Goal: Transaction & Acquisition: Purchase product/service

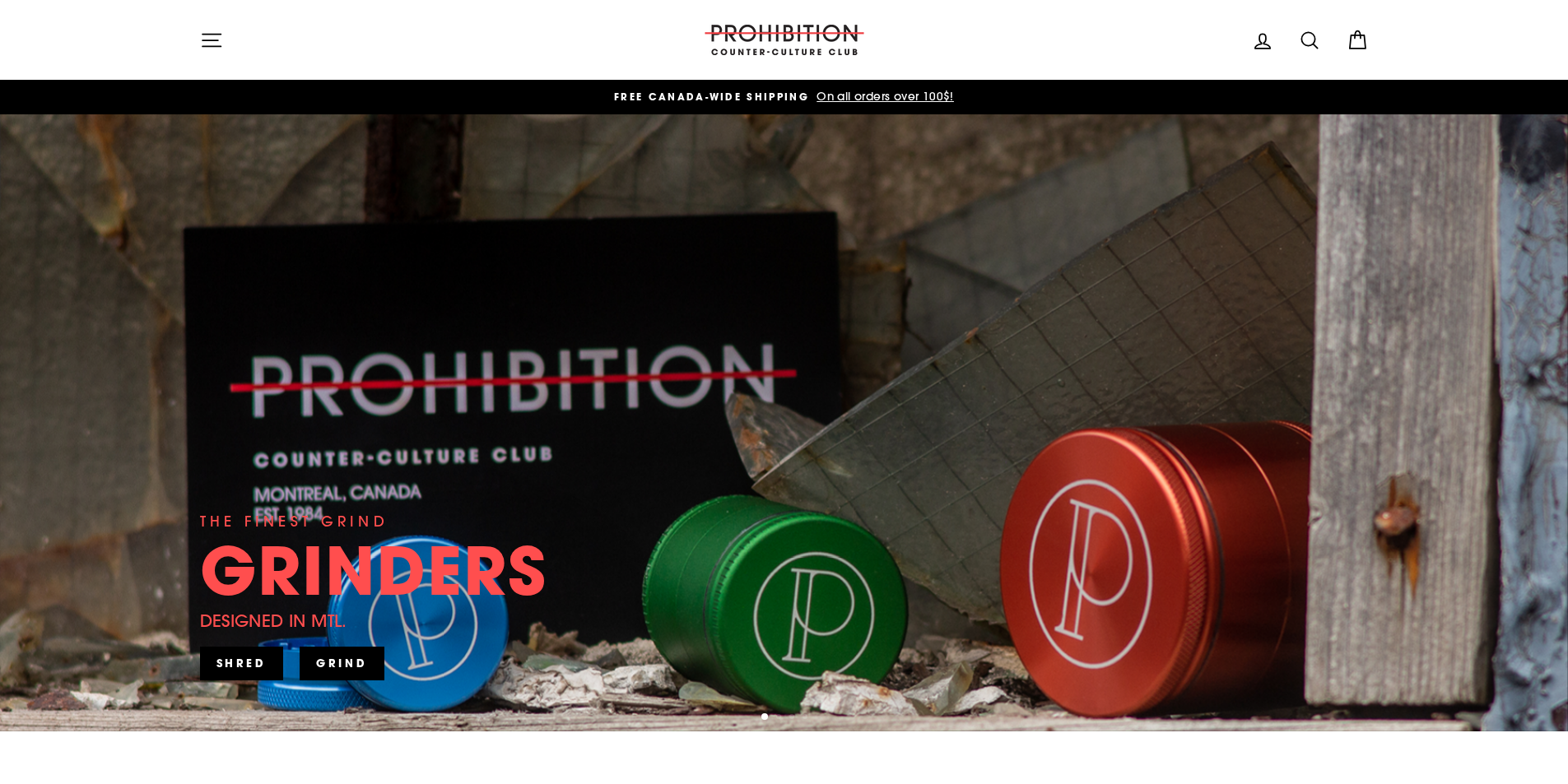
click at [223, 48] on button "Site navigation" at bounding box center [211, 39] width 43 height 36
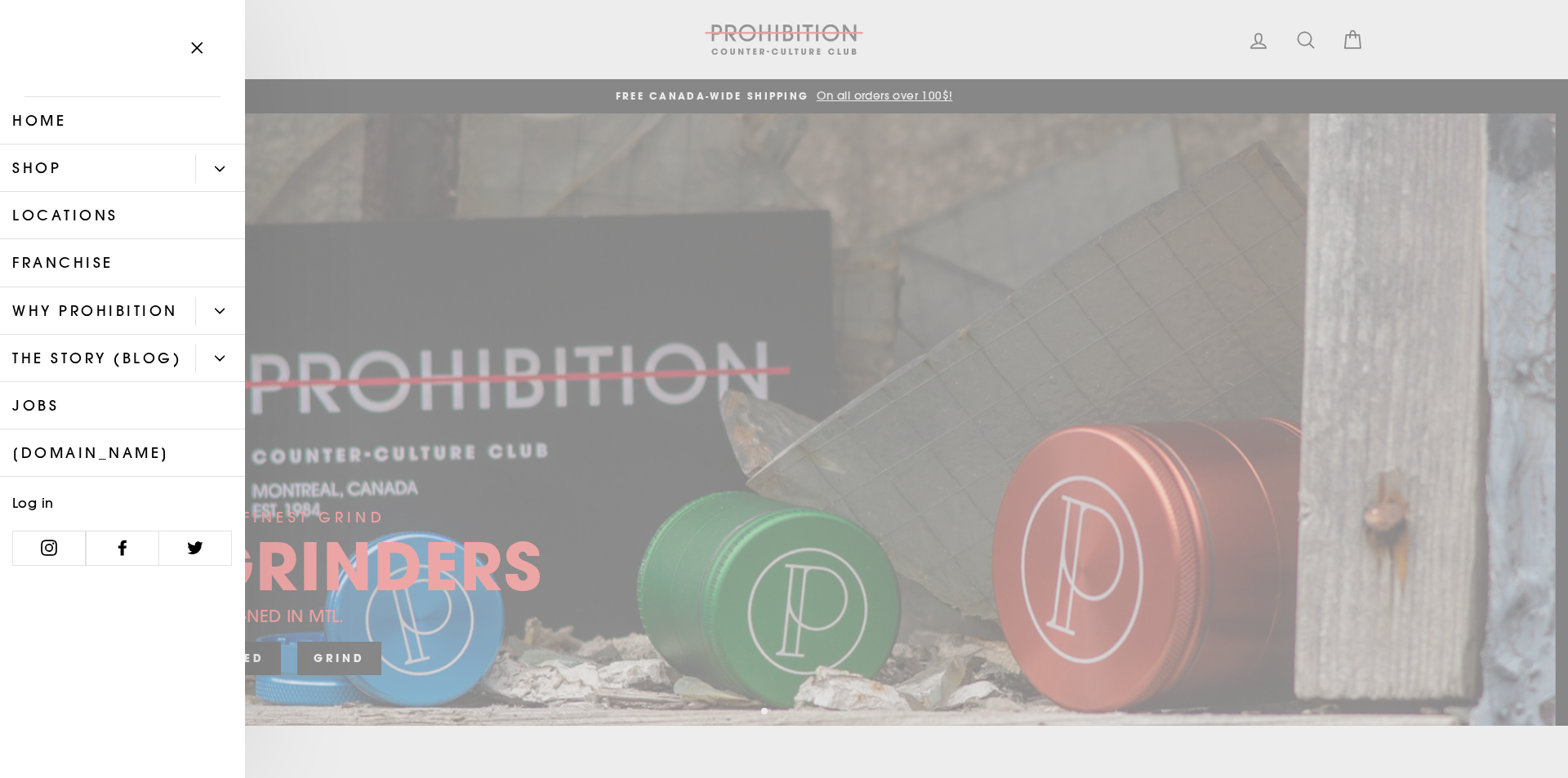
click at [96, 155] on link "Shop" at bounding box center [98, 168] width 195 height 47
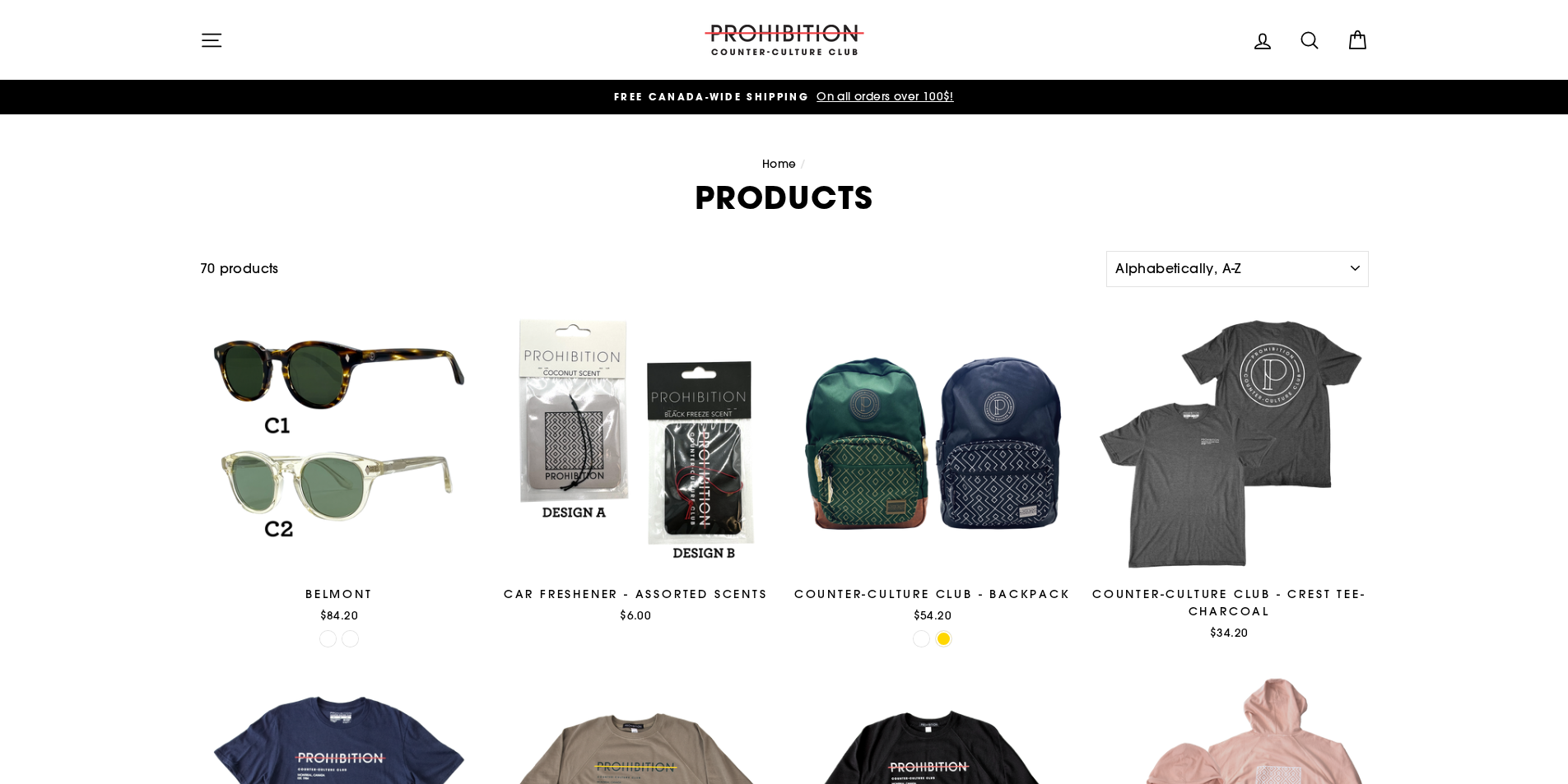
click at [1319, 50] on icon at bounding box center [1308, 40] width 23 height 23
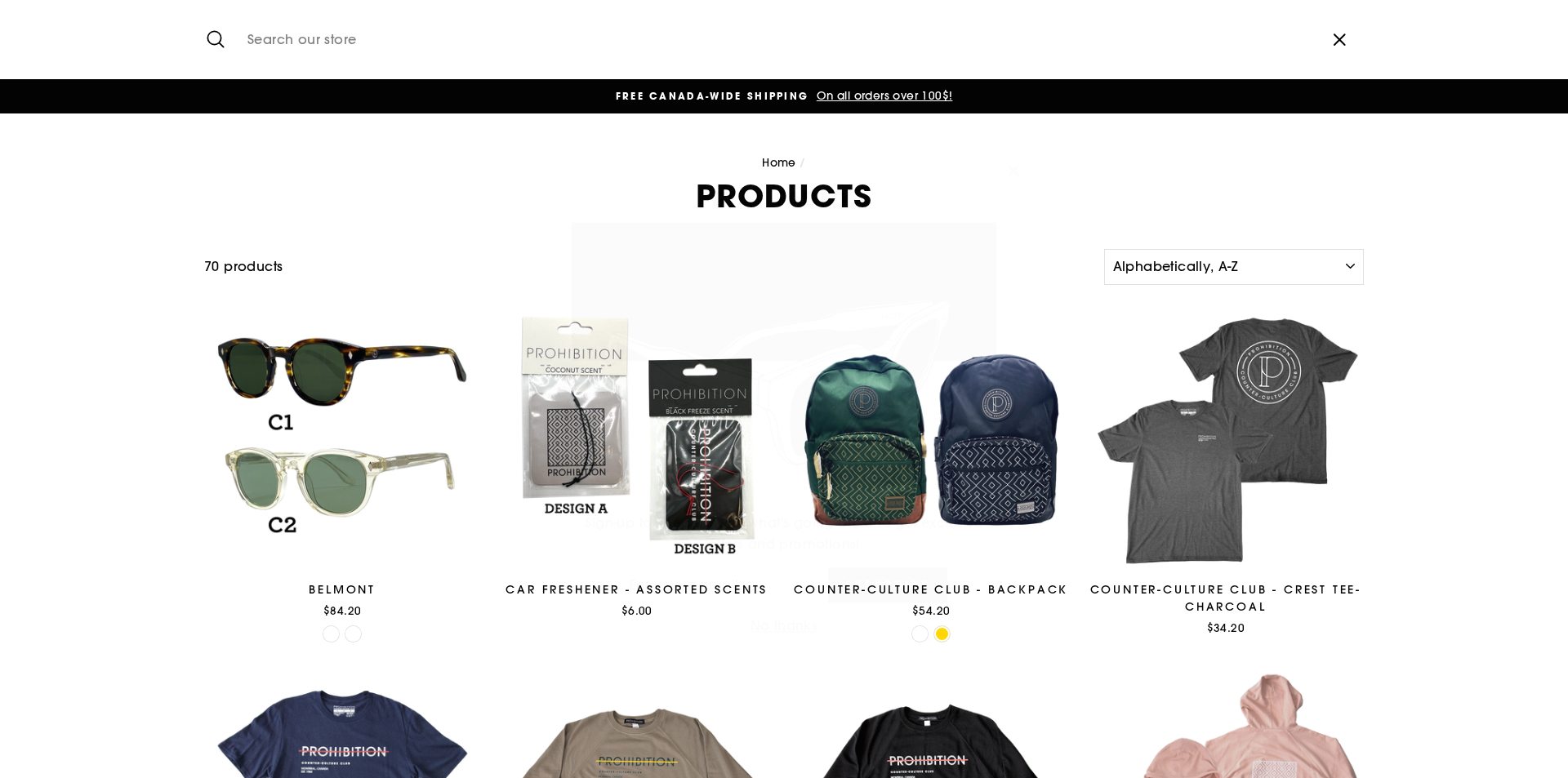
drag, startPoint x: 1003, startPoint y: 130, endPoint x: 1008, endPoint y: 138, distance: 9.4
click at [1004, 131] on button ""Close (esc)"" at bounding box center [1013, 146] width 39 height 39
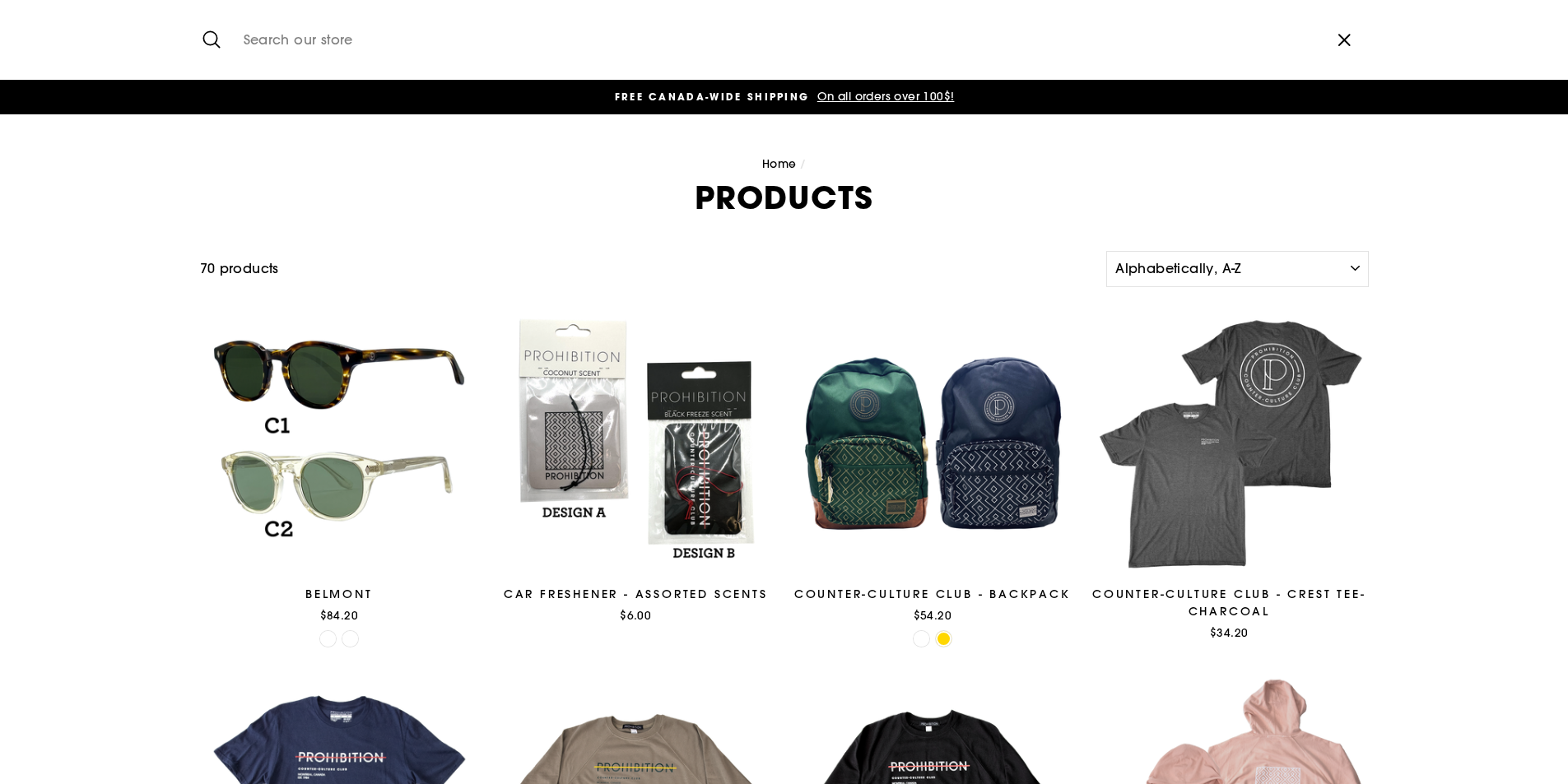
click at [1175, 43] on input "Search our store" at bounding box center [778, 40] width 1084 height 56
type input "baggies"
click at [200, 13] on button "Search" at bounding box center [218, 40] width 36 height 56
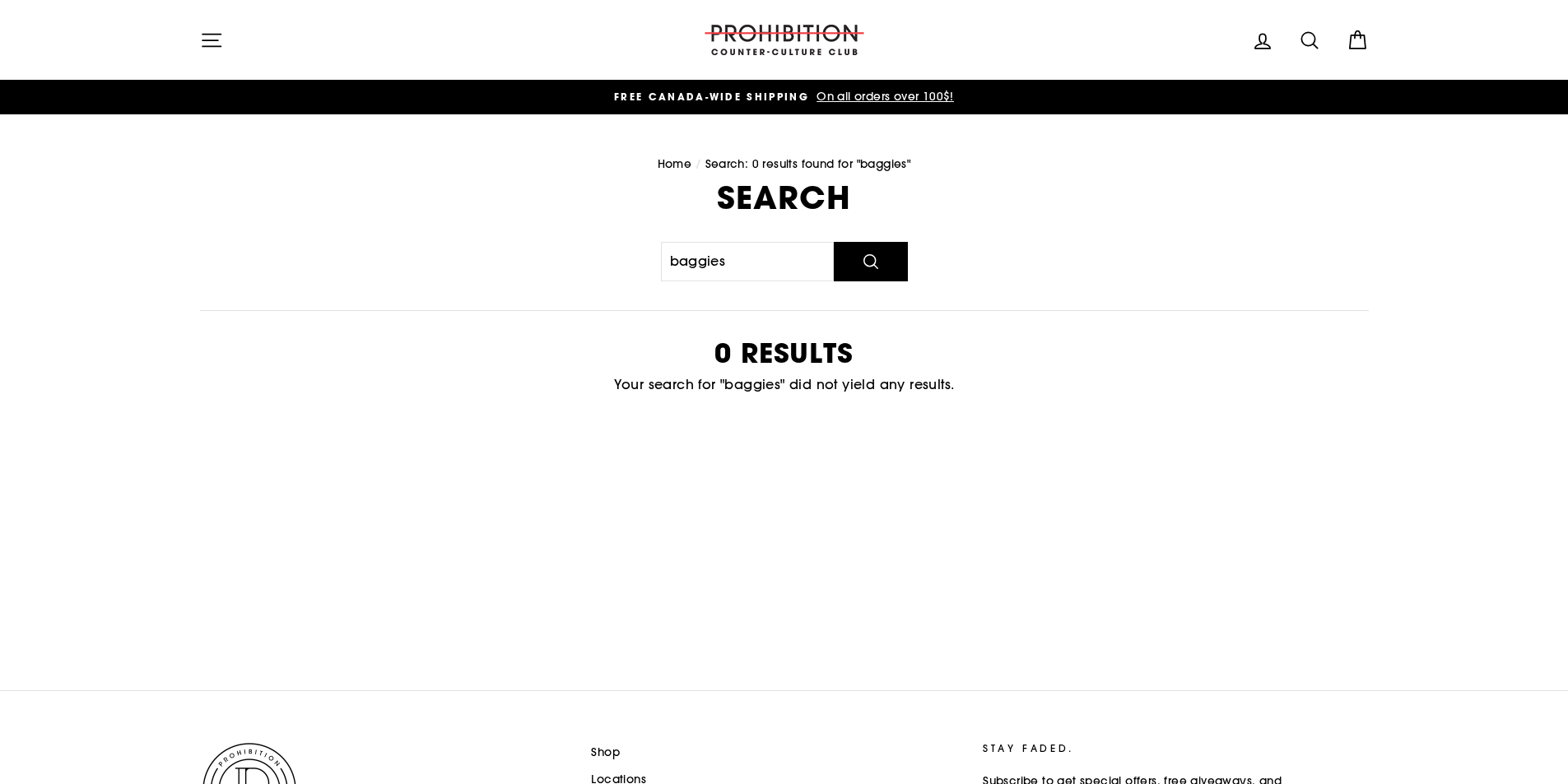
click at [213, 31] on icon "button" at bounding box center [211, 40] width 23 height 23
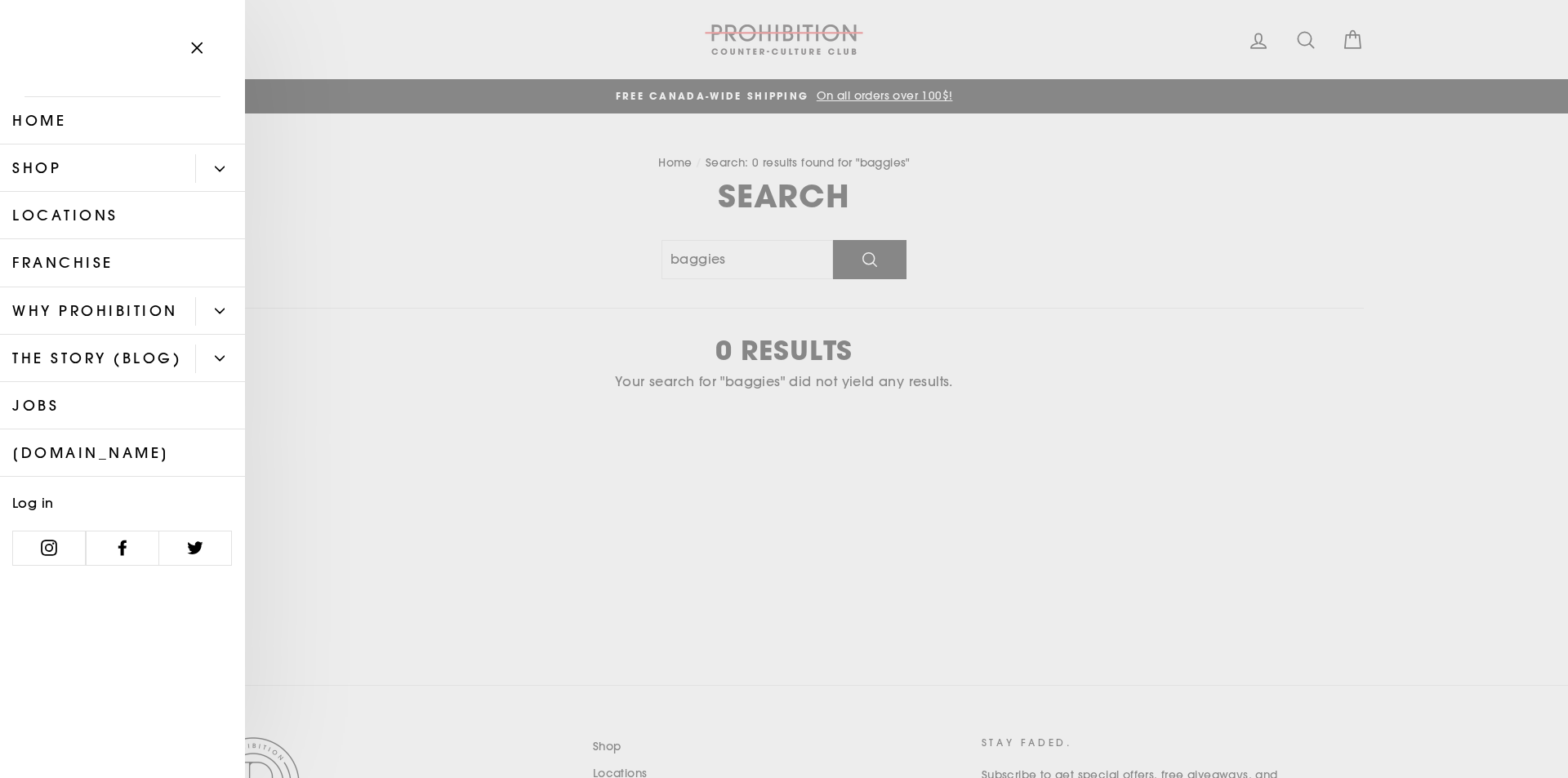
click at [155, 183] on link "Shop" at bounding box center [98, 168] width 195 height 47
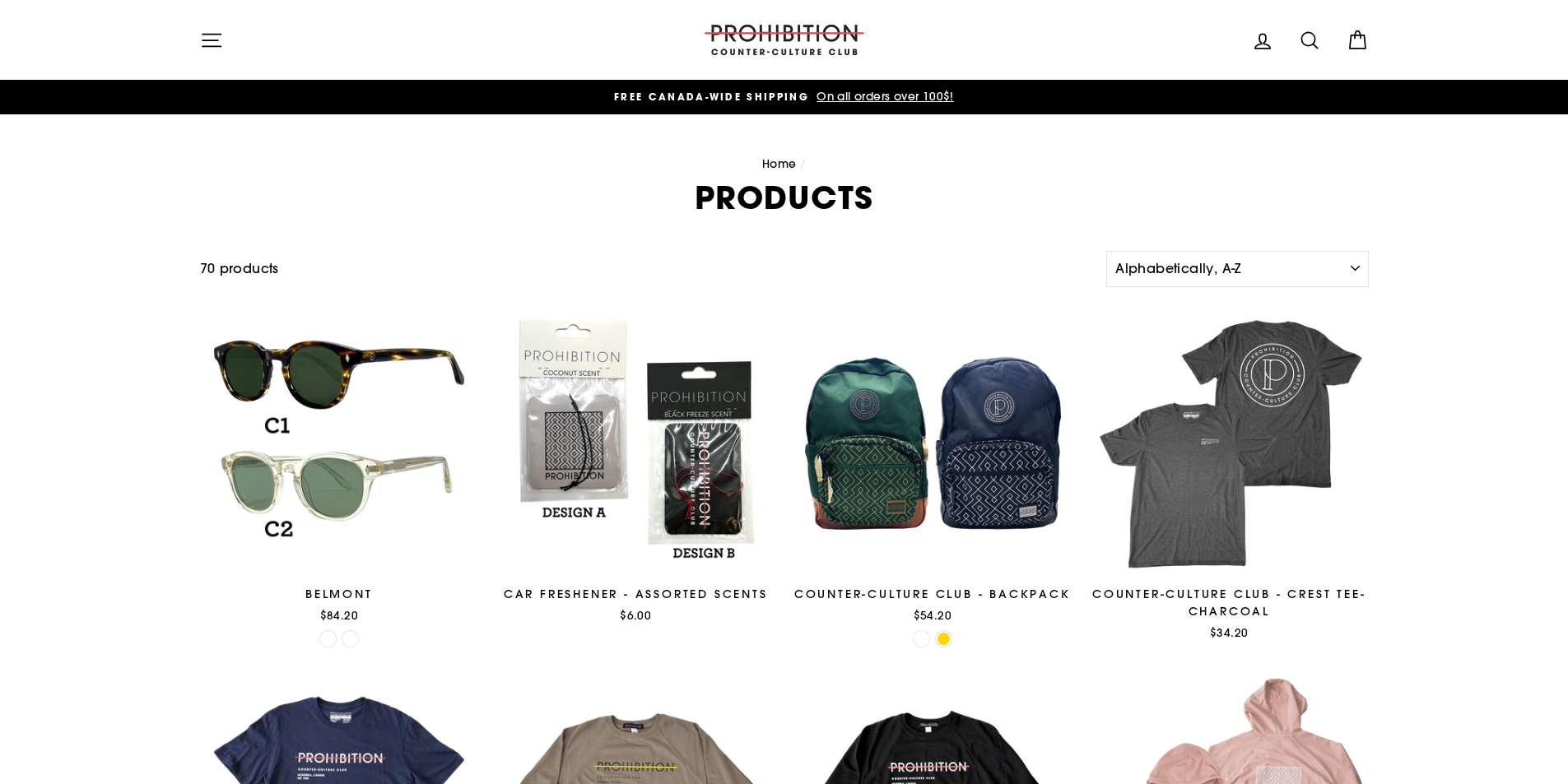
click at [198, 29] on button "Site navigation" at bounding box center [211, 39] width 43 height 36
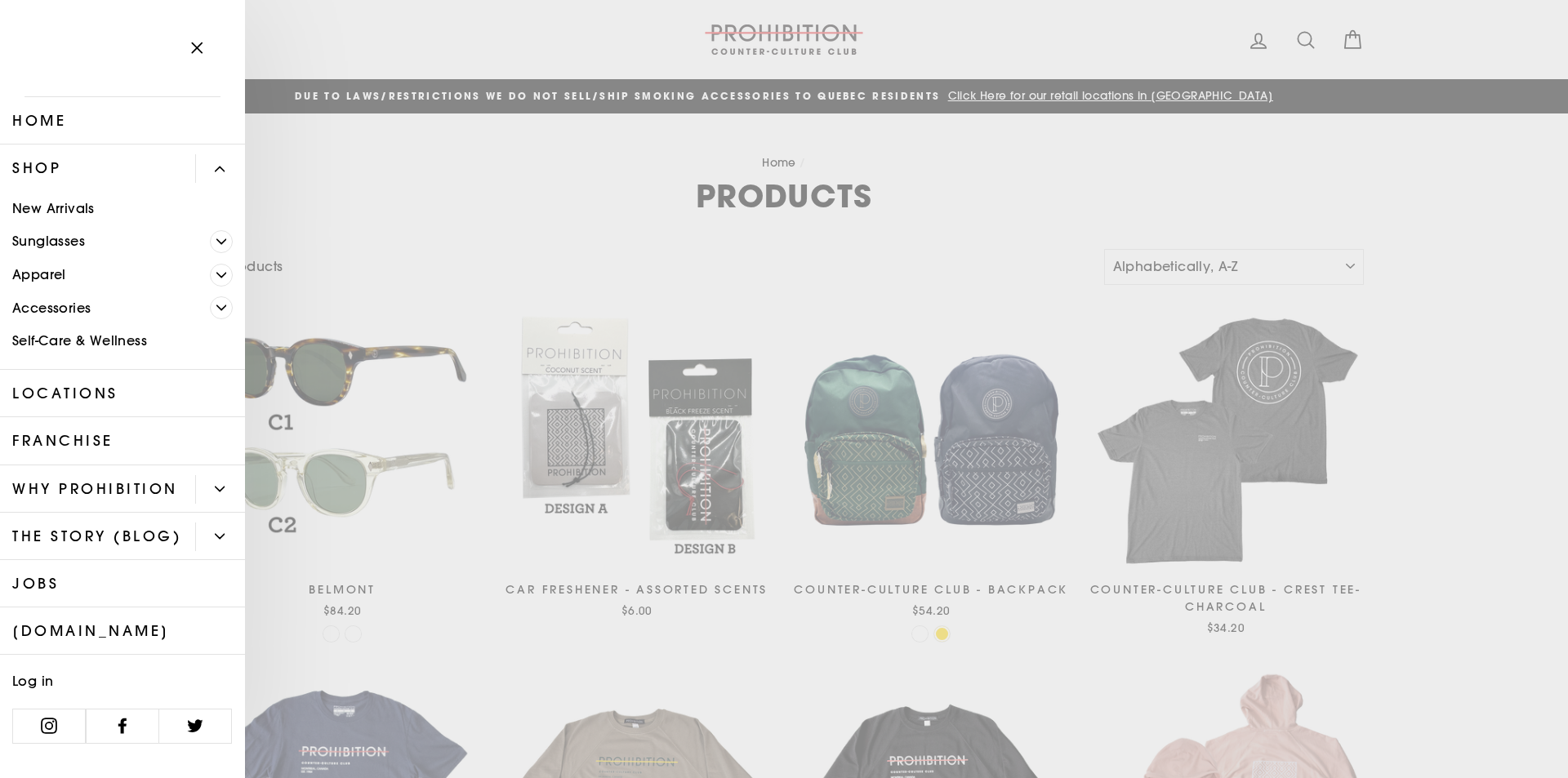
click at [107, 655] on link "[DOMAIN_NAME]" at bounding box center [122, 632] width 245 height 47
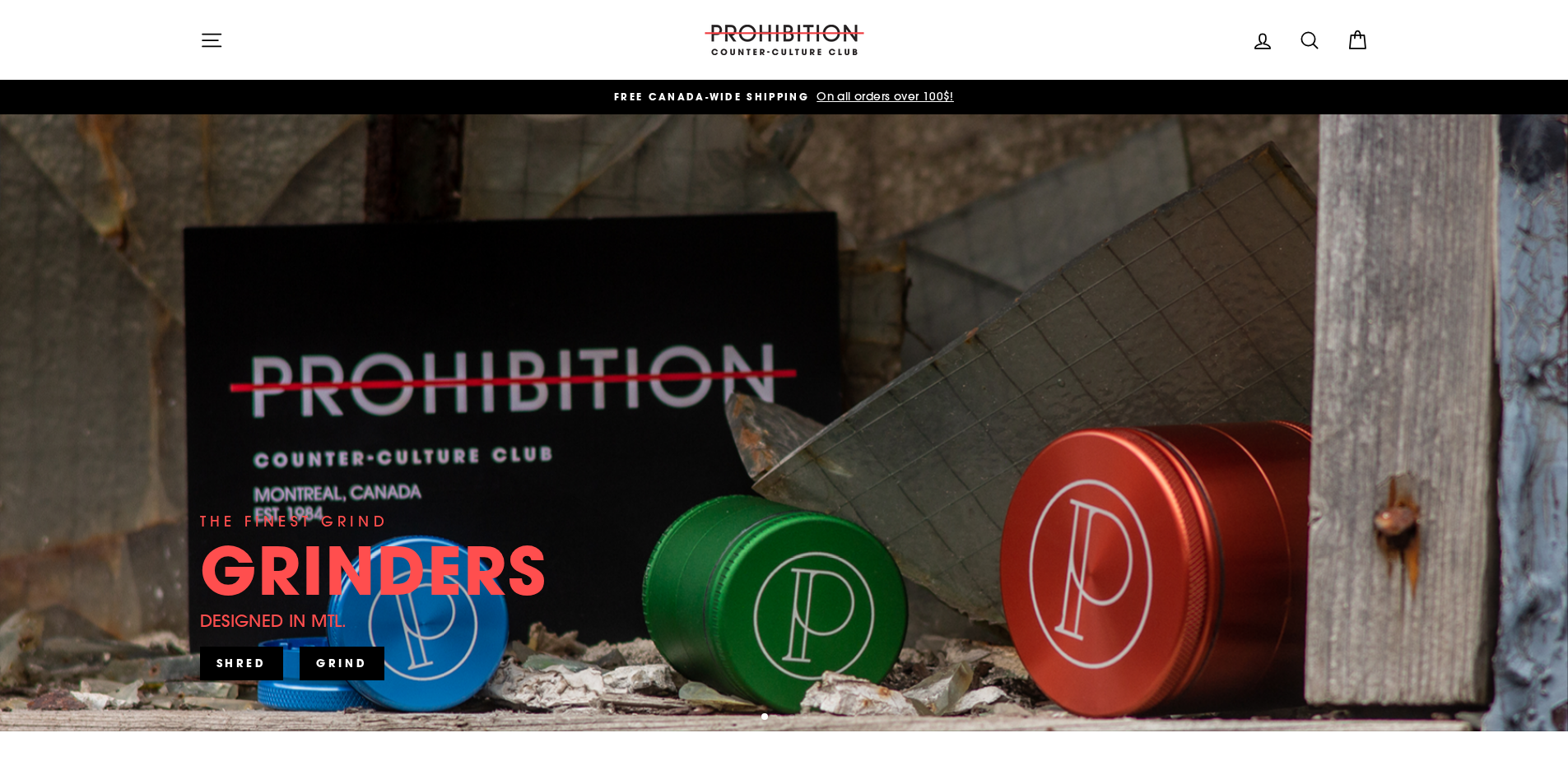
click at [205, 33] on icon "button" at bounding box center [211, 40] width 23 height 23
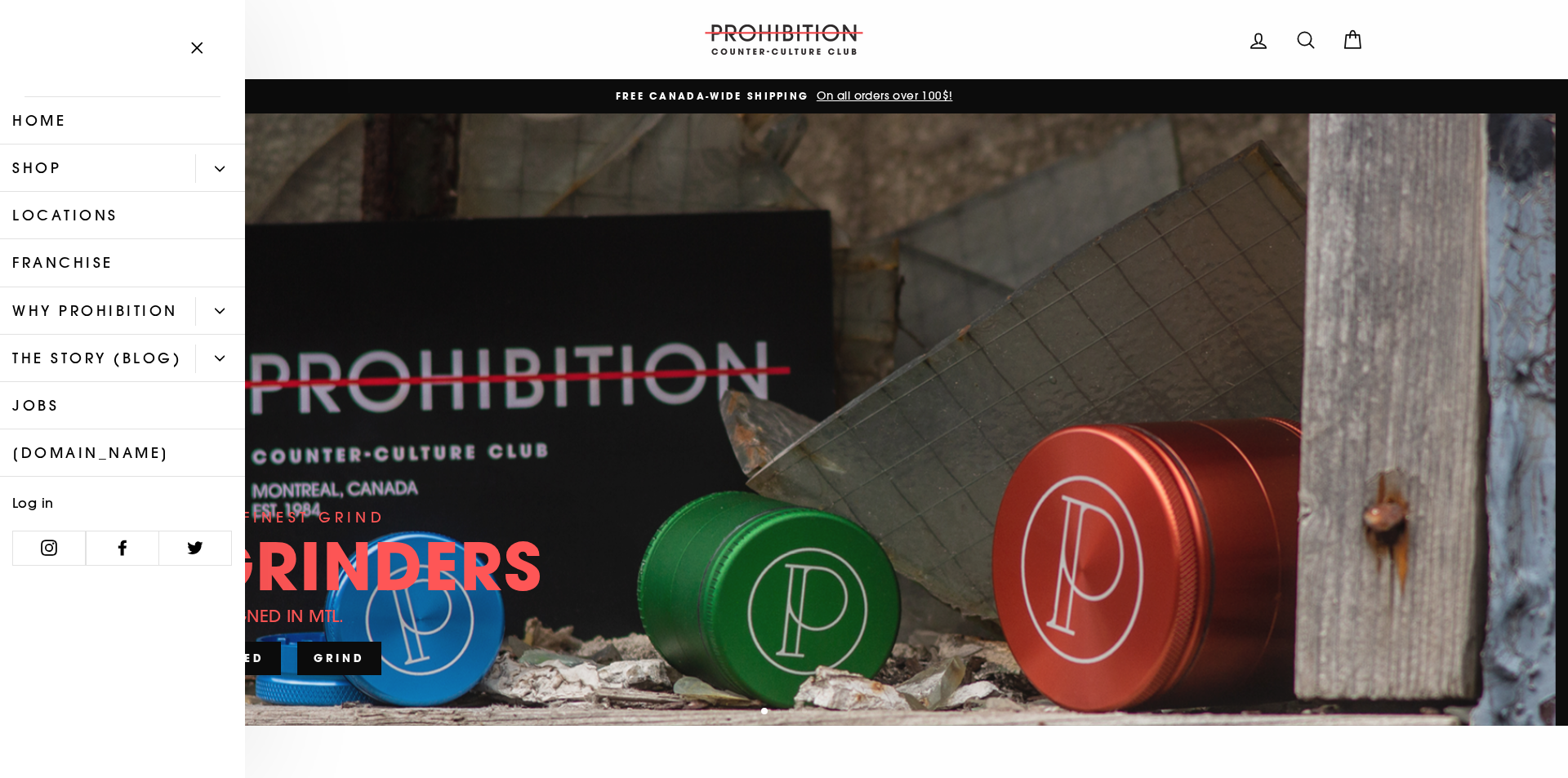
click at [221, 174] on button "Primary" at bounding box center [220, 169] width 50 height 29
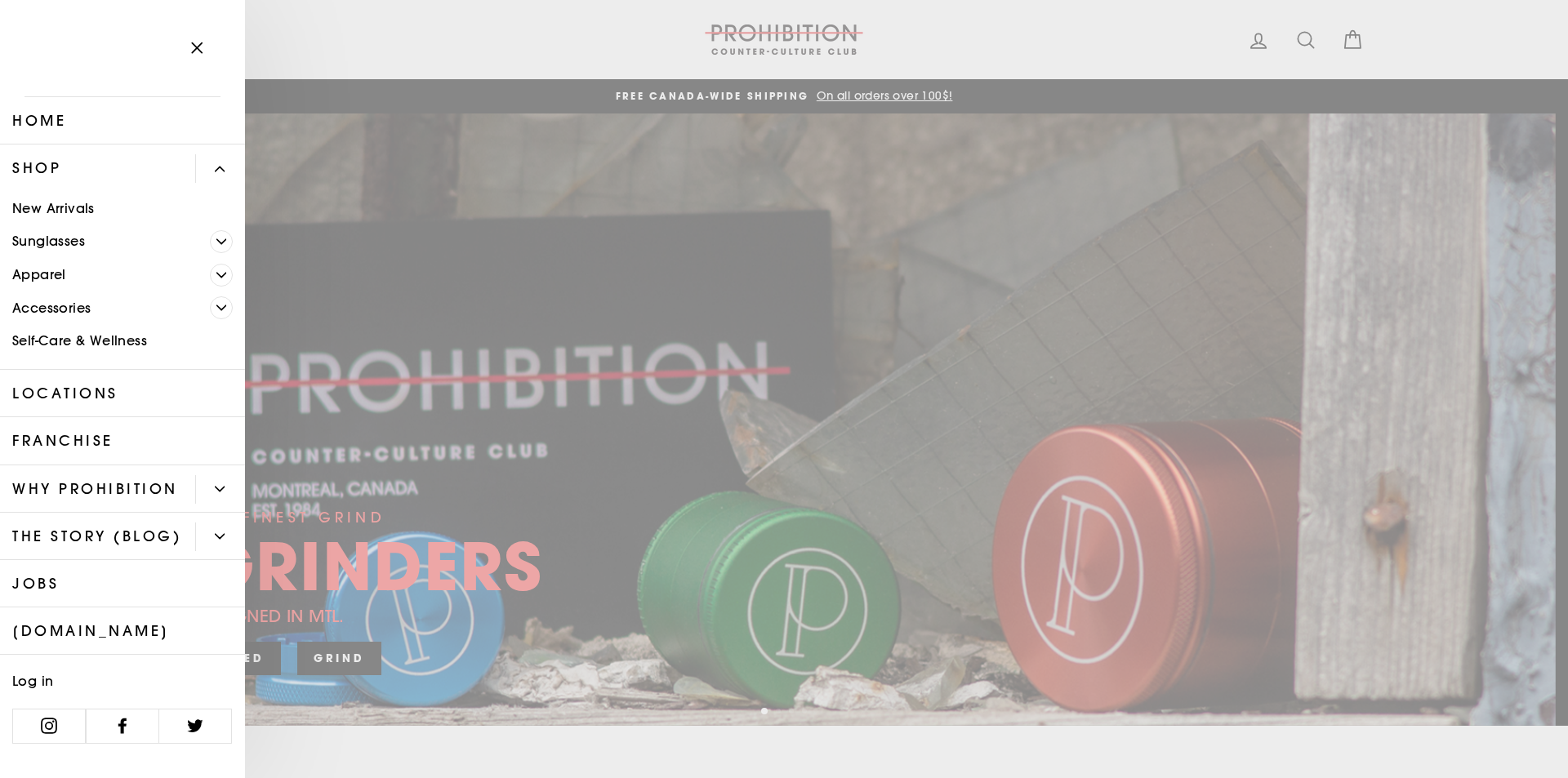
click at [229, 314] on span "Primary" at bounding box center [221, 307] width 23 height 23
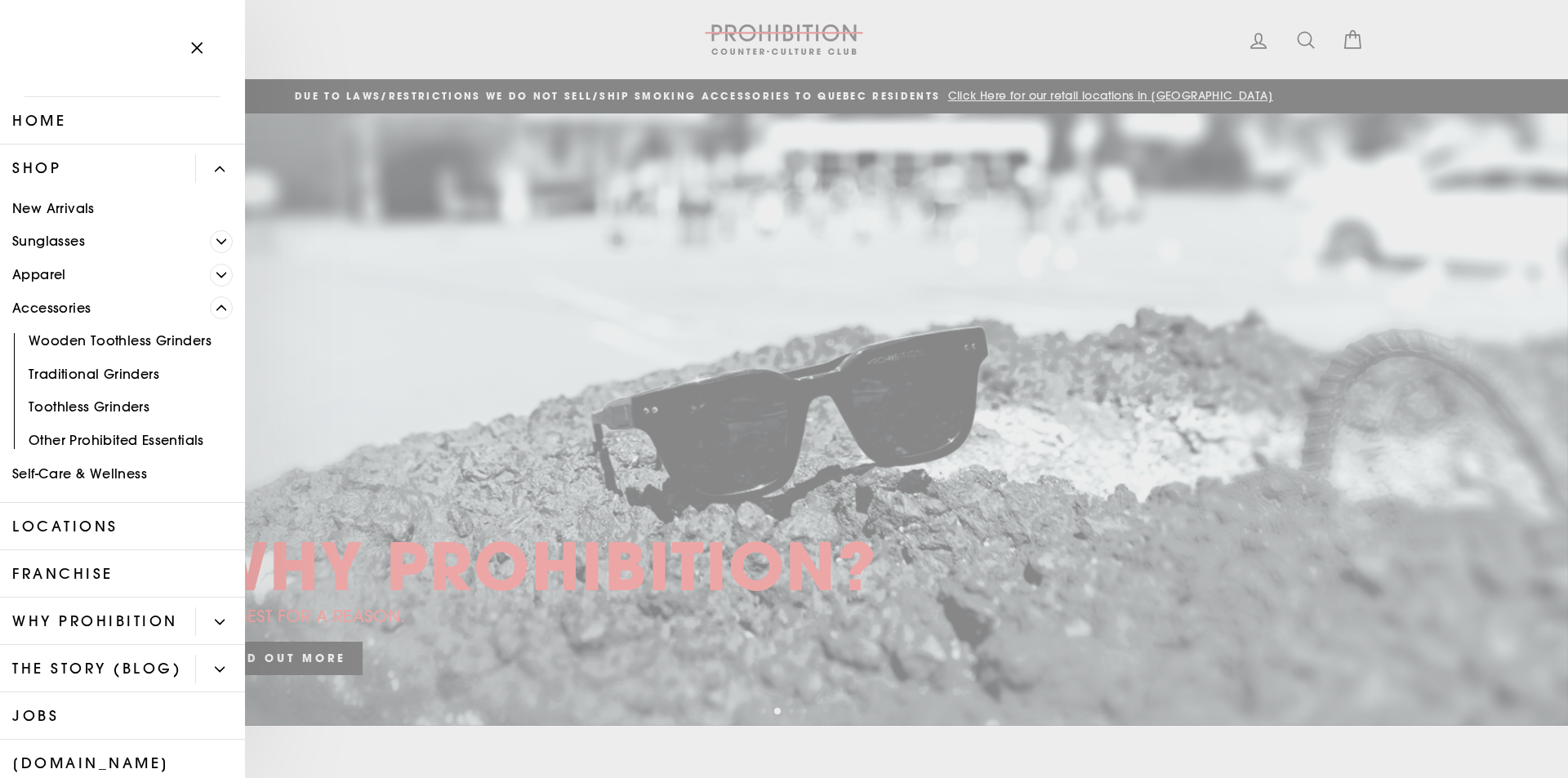
click at [215, 230] on button "Primary" at bounding box center [227, 241] width 35 height 33
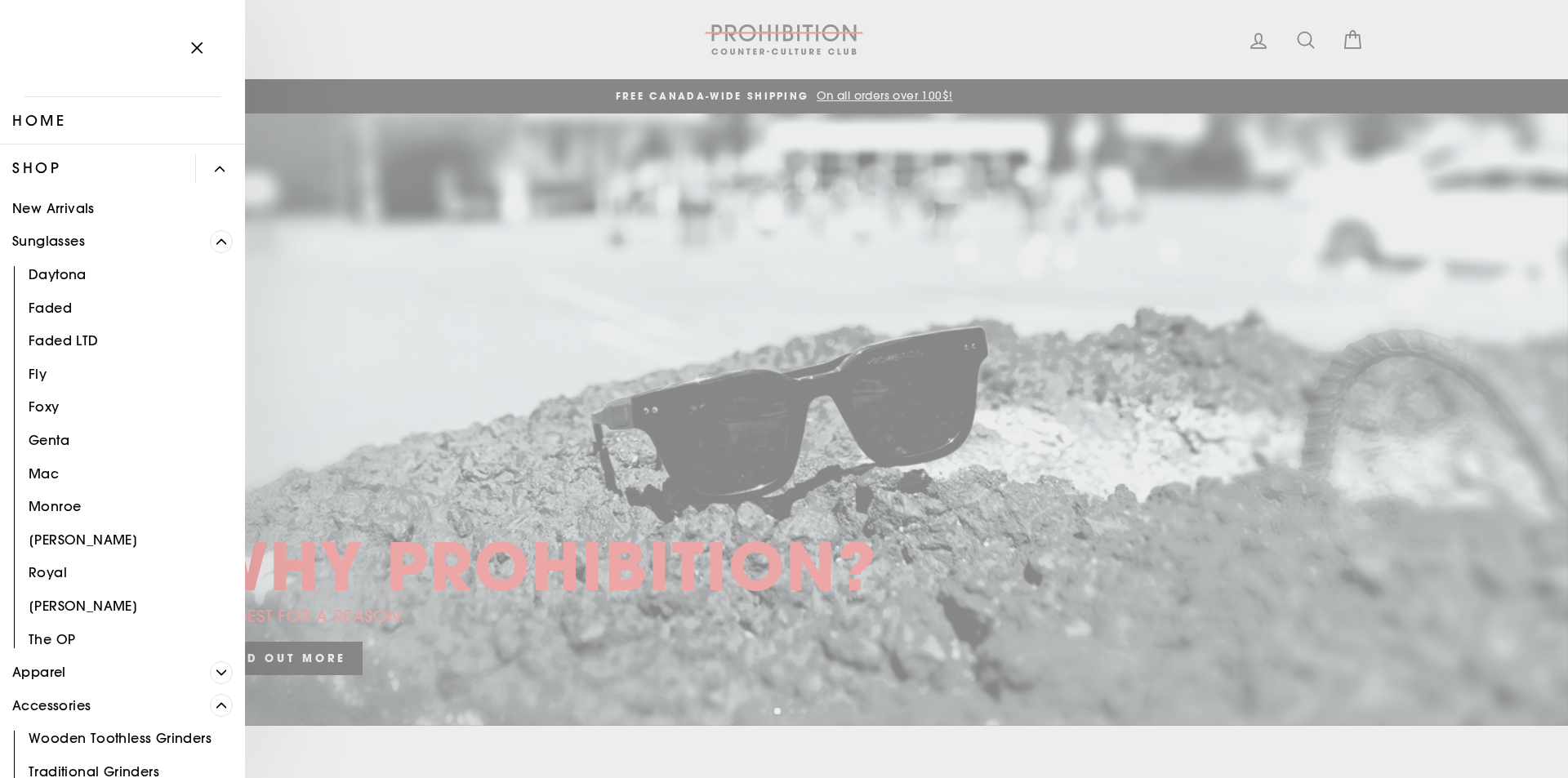
click at [211, 159] on button "Primary" at bounding box center [220, 169] width 50 height 29
